Goal: Information Seeking & Learning: Learn about a topic

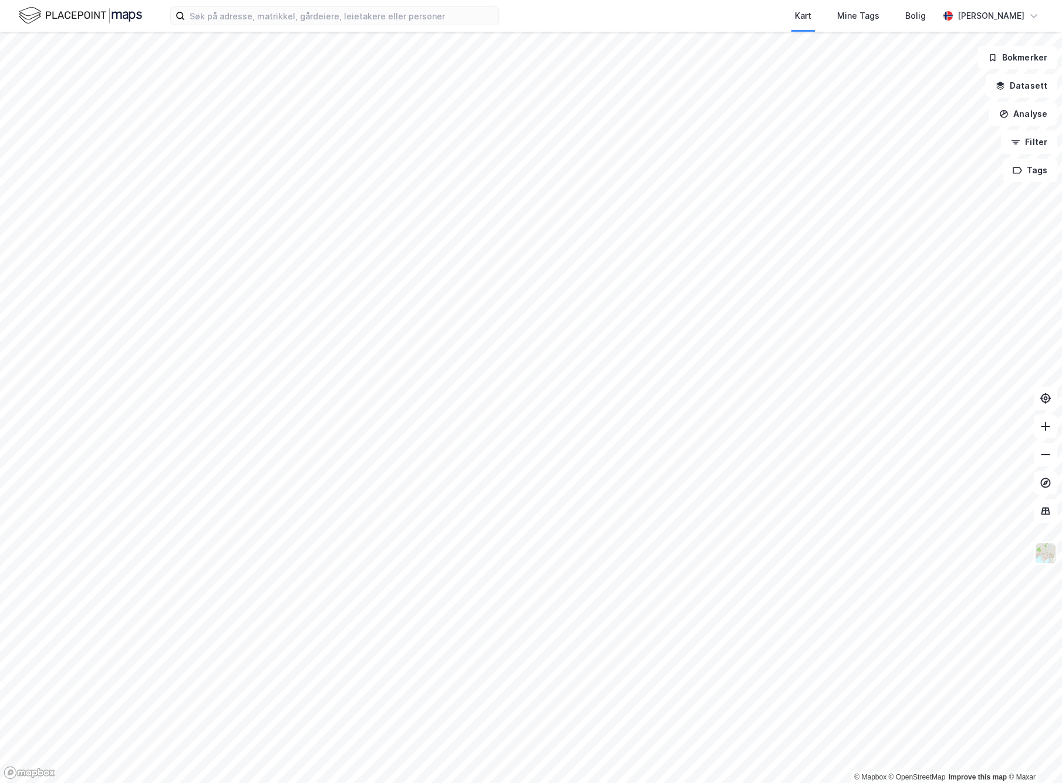
click at [490, 0] on html "Kart Mine Tags Bolig [PERSON_NAME] © Mapbox © OpenStreetMap Improve this map © …" at bounding box center [531, 391] width 1062 height 783
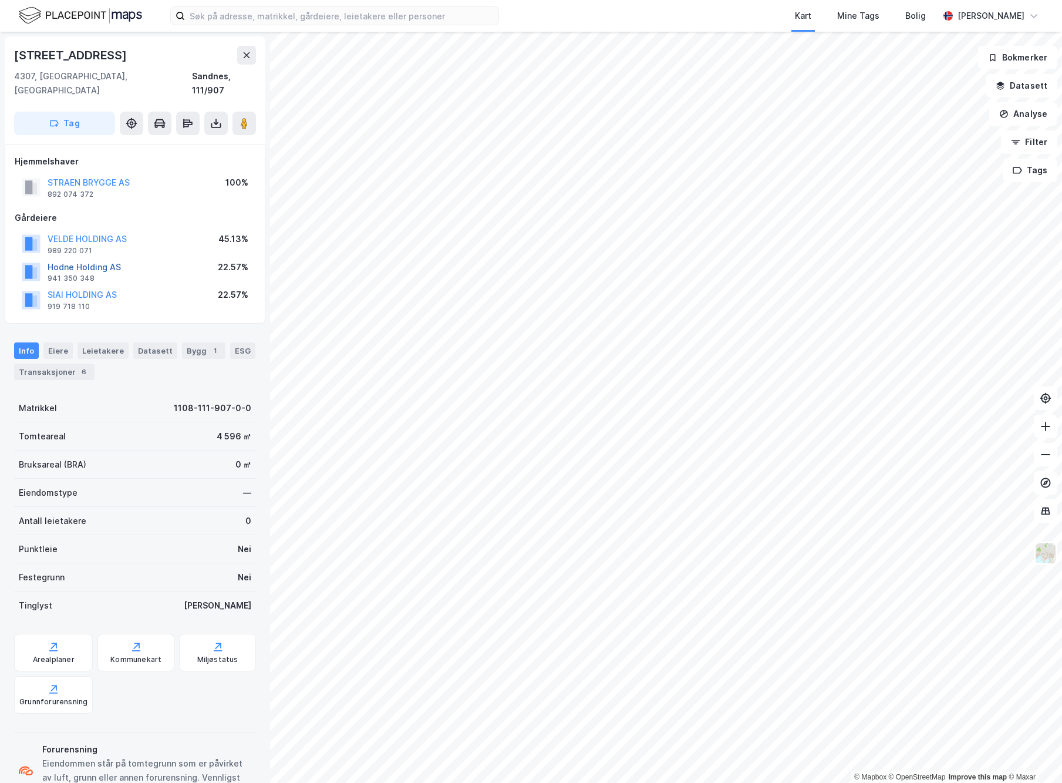
click at [0, 0] on button "Hodne Holding AS" at bounding box center [0, 0] width 0 height 0
click at [67, 363] on div "Transaksjoner 6" at bounding box center [54, 371] width 80 height 16
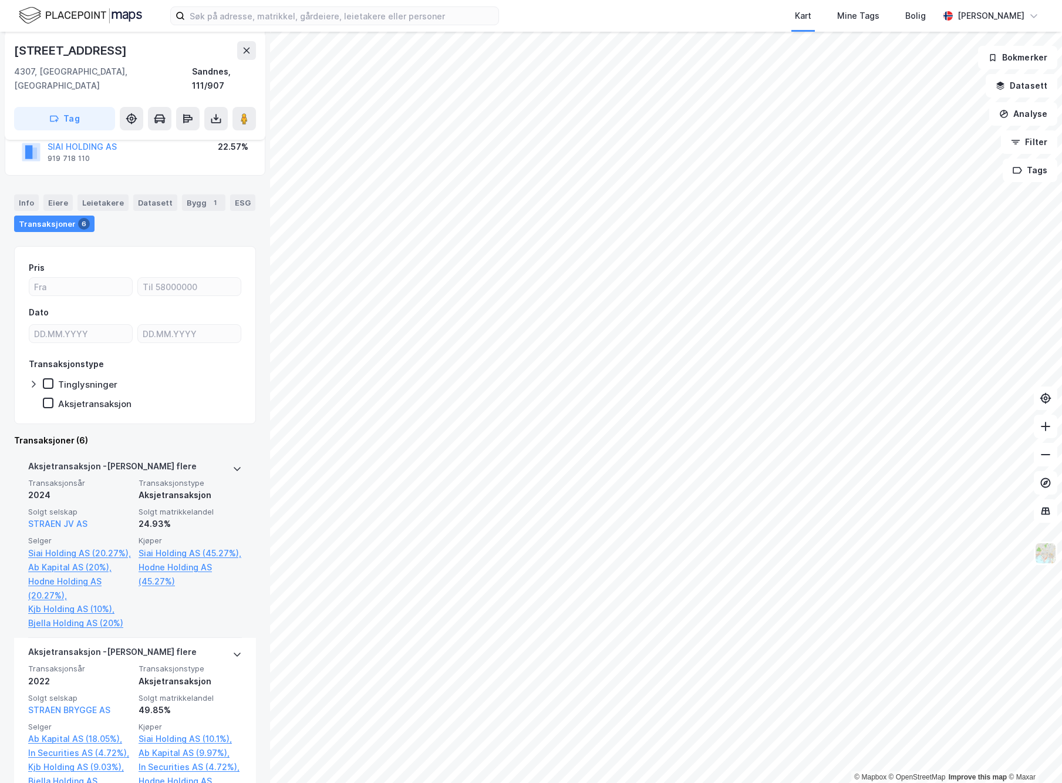
scroll to position [151, 0]
